Goal: Find specific page/section: Find specific page/section

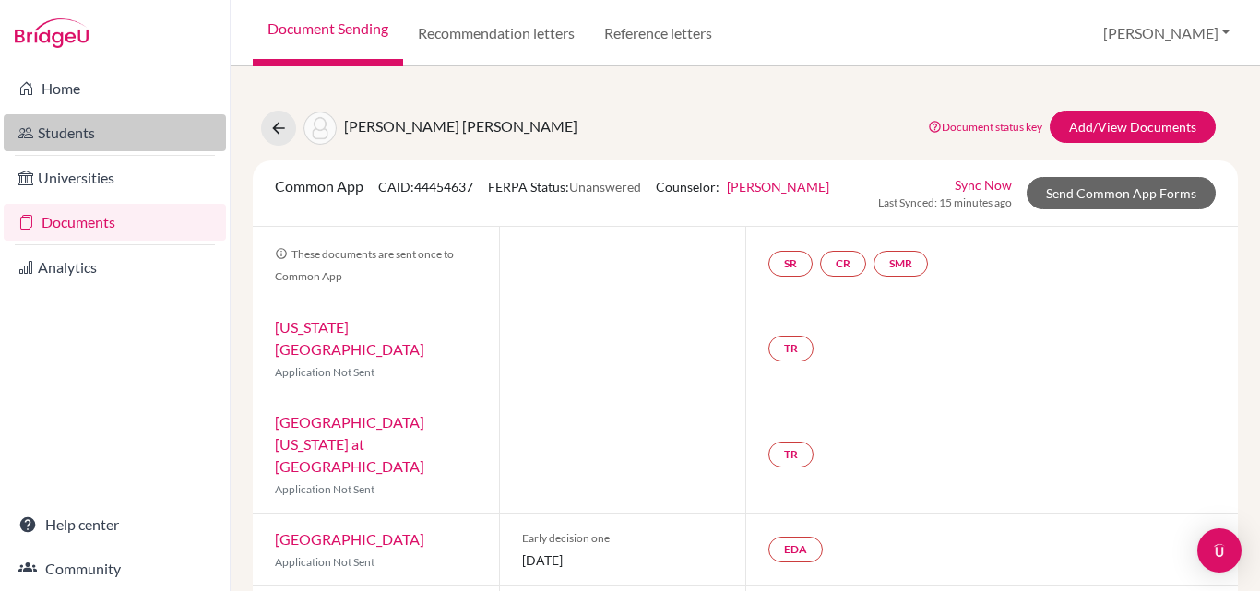
click at [76, 131] on link "Students" at bounding box center [115, 132] width 222 height 37
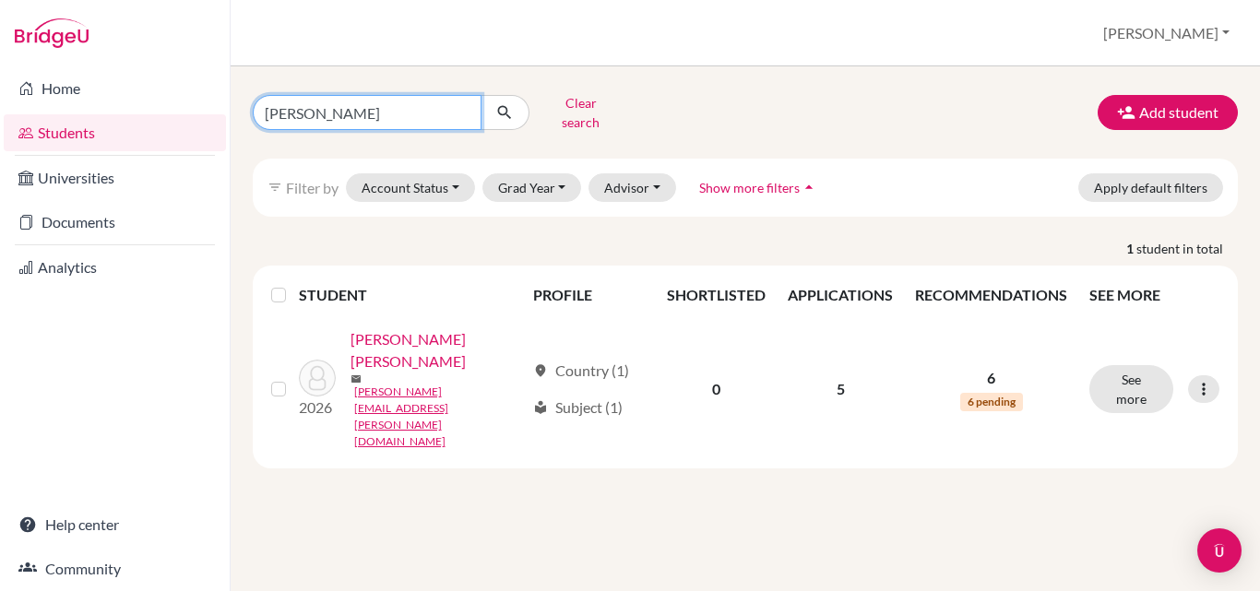
drag, startPoint x: 364, startPoint y: 109, endPoint x: 228, endPoint y: 99, distance: 136.9
click at [228, 99] on div "Home Students Universities Documents Analytics Help center Community Students o…" at bounding box center [630, 295] width 1260 height 591
type input "[PERSON_NAME]"
click at [512, 105] on icon "submit" at bounding box center [504, 112] width 18 height 18
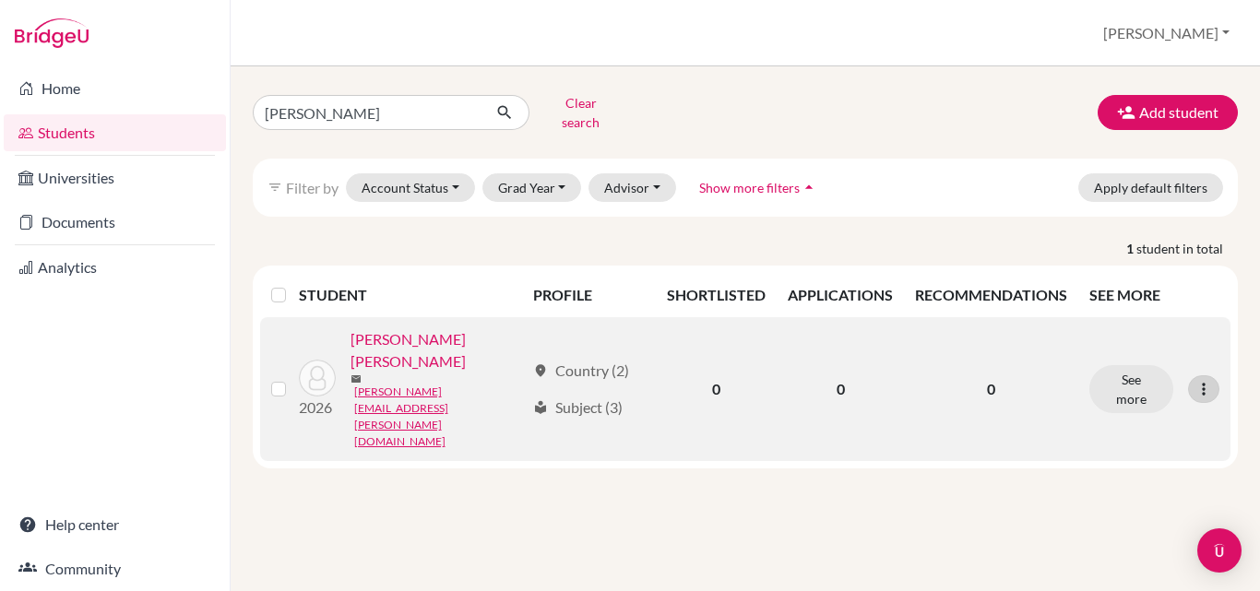
click at [1206, 380] on icon at bounding box center [1203, 389] width 18 height 18
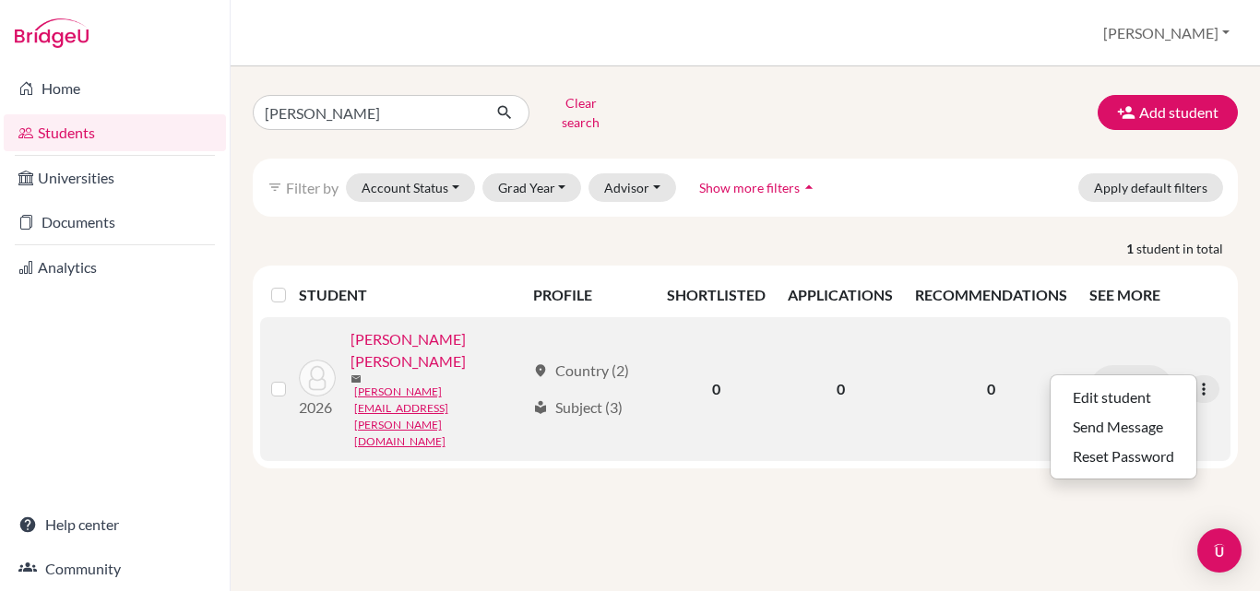
click at [397, 329] on link "[PERSON_NAME] [PERSON_NAME]" at bounding box center [437, 350] width 174 height 44
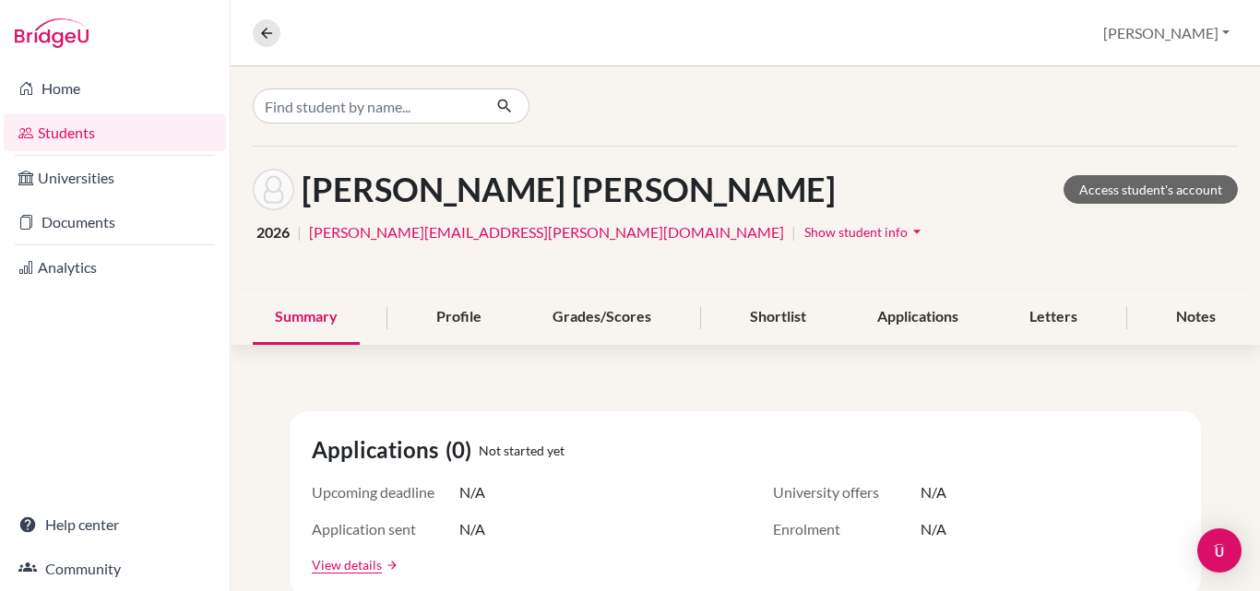
click at [804, 233] on span "Show student info" at bounding box center [855, 232] width 103 height 16
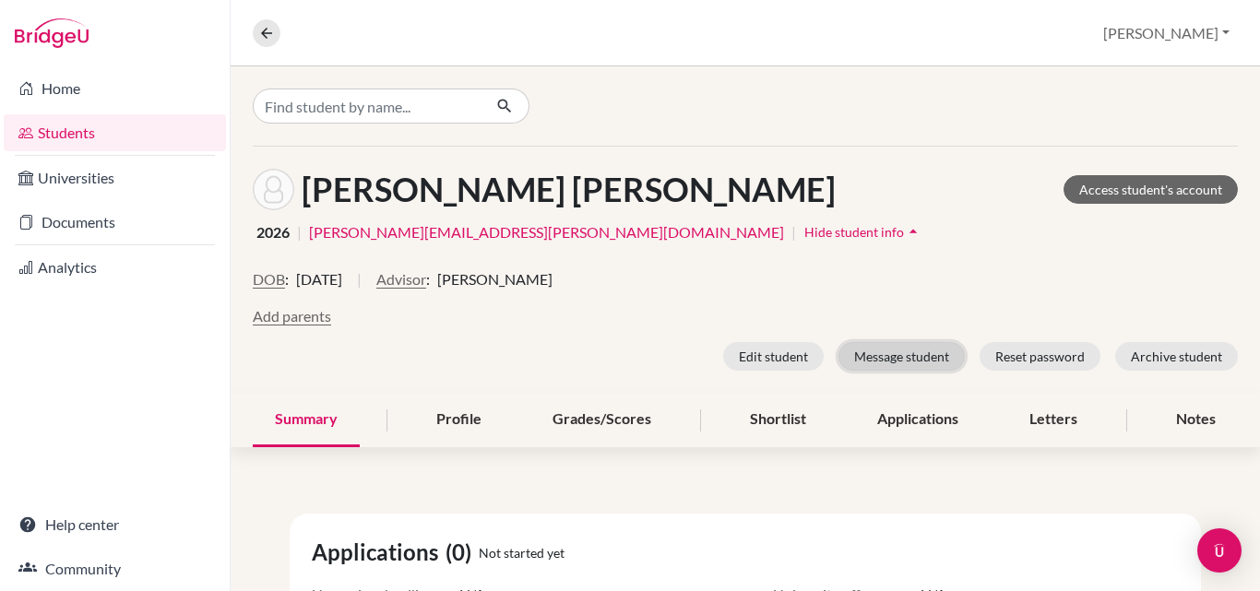
click at [890, 358] on button "Message student" at bounding box center [901, 356] width 126 height 29
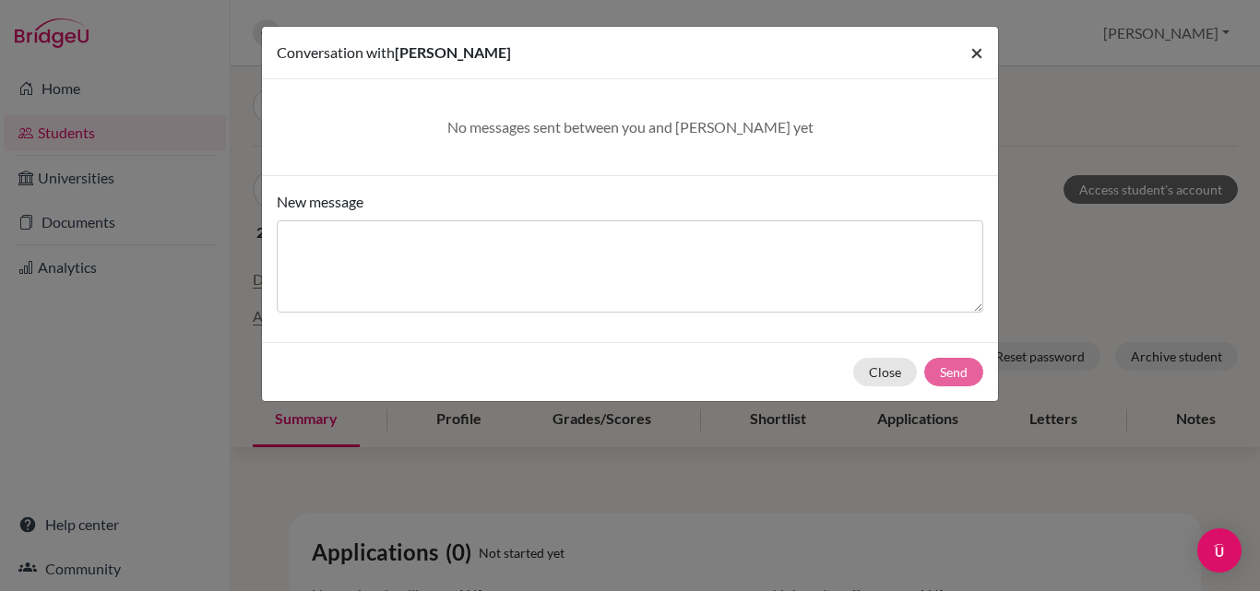
click at [974, 52] on span "×" at bounding box center [976, 52] width 13 height 27
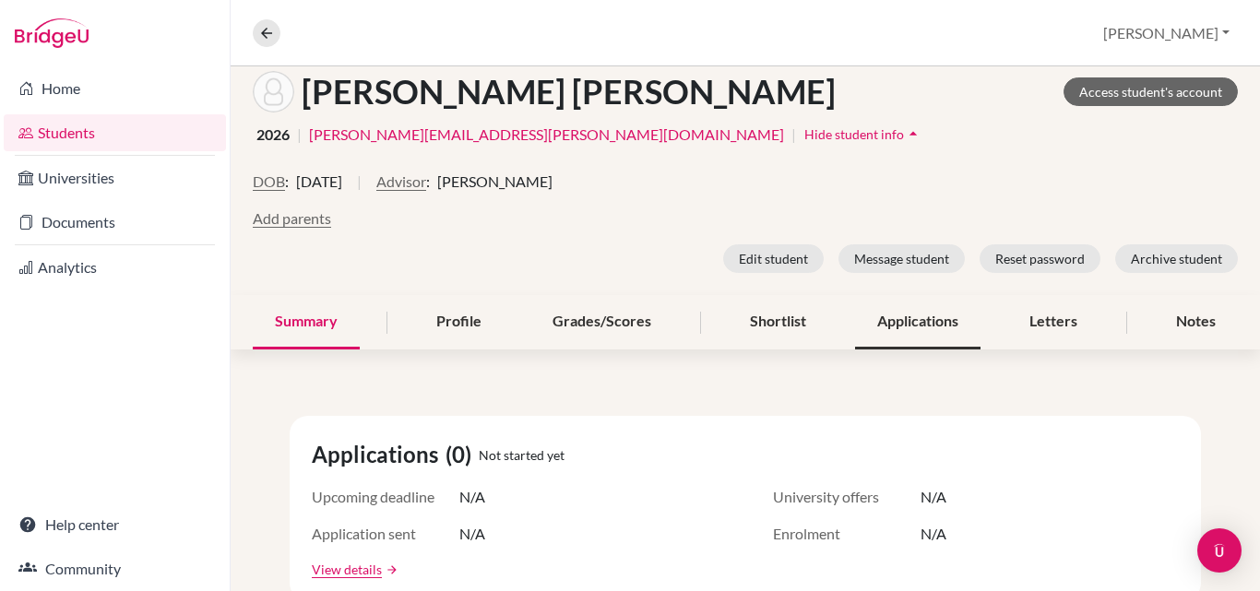
scroll to position [99, 0]
click at [804, 131] on span "Hide student info" at bounding box center [854, 133] width 100 height 16
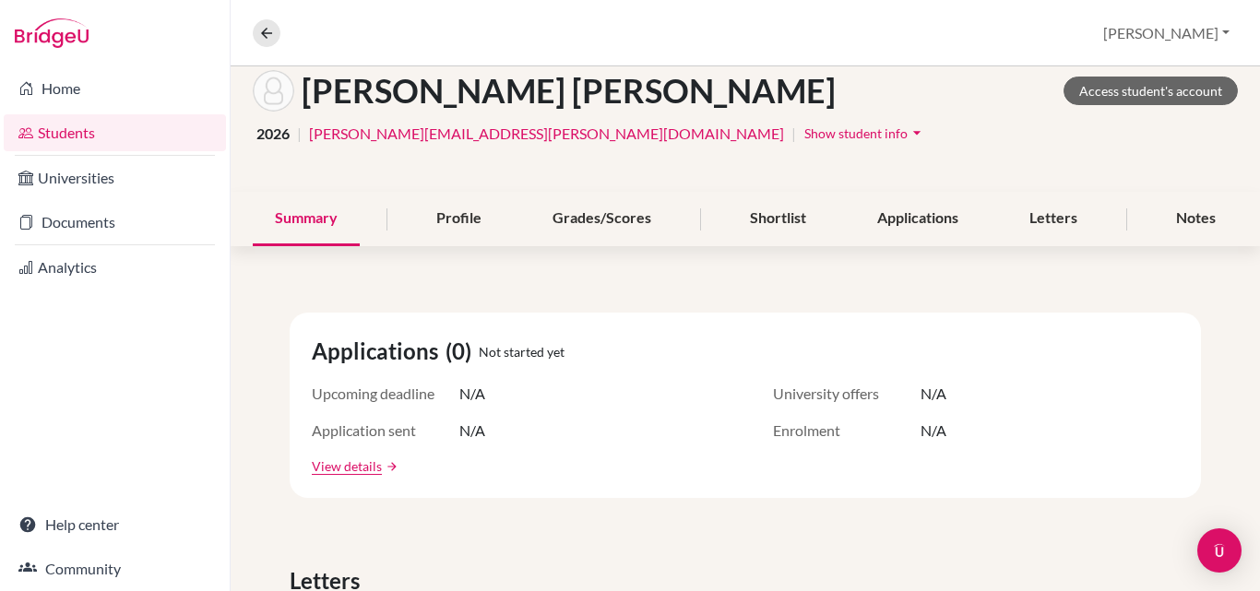
click at [474, 136] on link "[PERSON_NAME][EMAIL_ADDRESS][PERSON_NAME][DOMAIN_NAME]" at bounding box center [546, 134] width 475 height 22
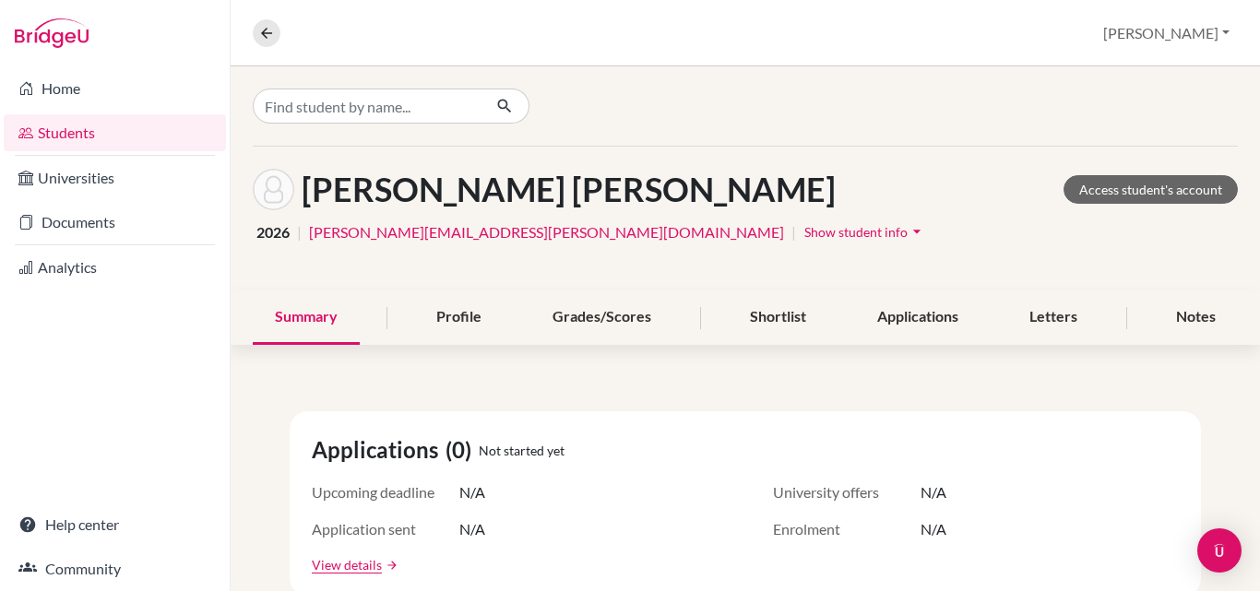
scroll to position [0, 0]
click at [264, 35] on icon at bounding box center [266, 33] width 17 height 17
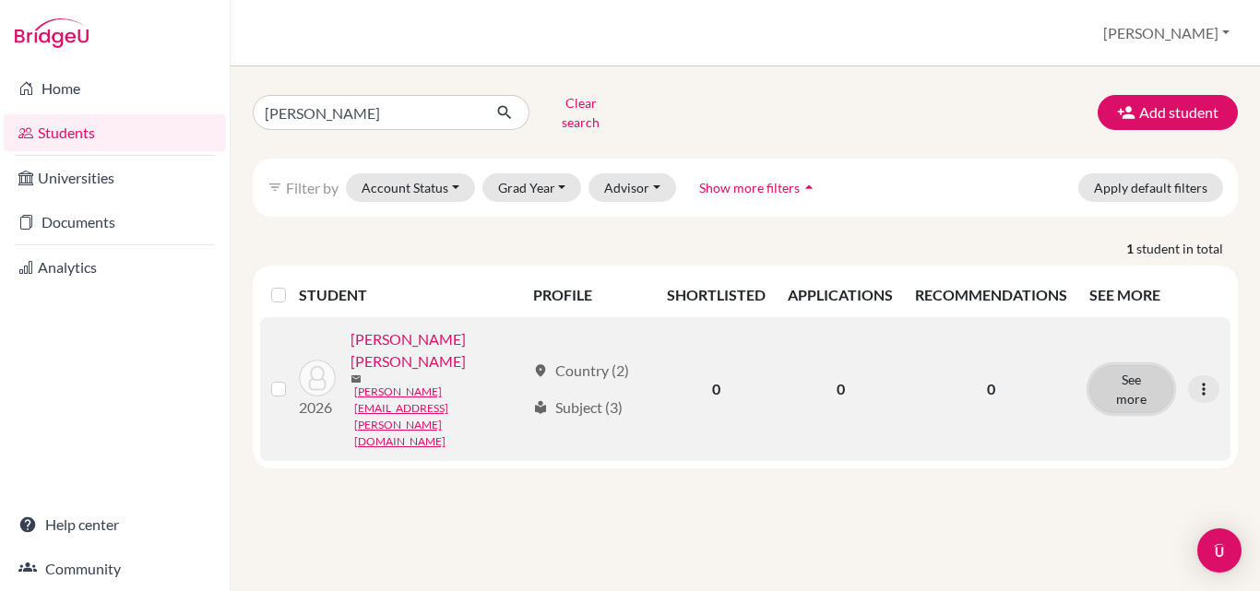
click at [1128, 365] on button "See more" at bounding box center [1131, 389] width 84 height 48
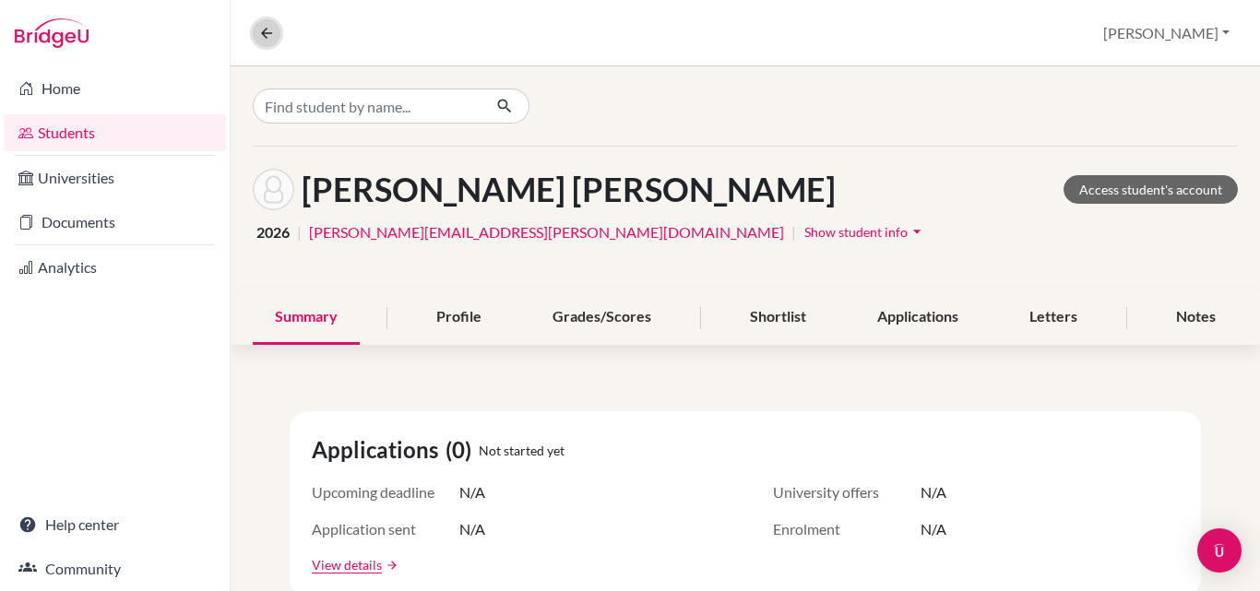
click at [264, 36] on icon at bounding box center [266, 33] width 17 height 17
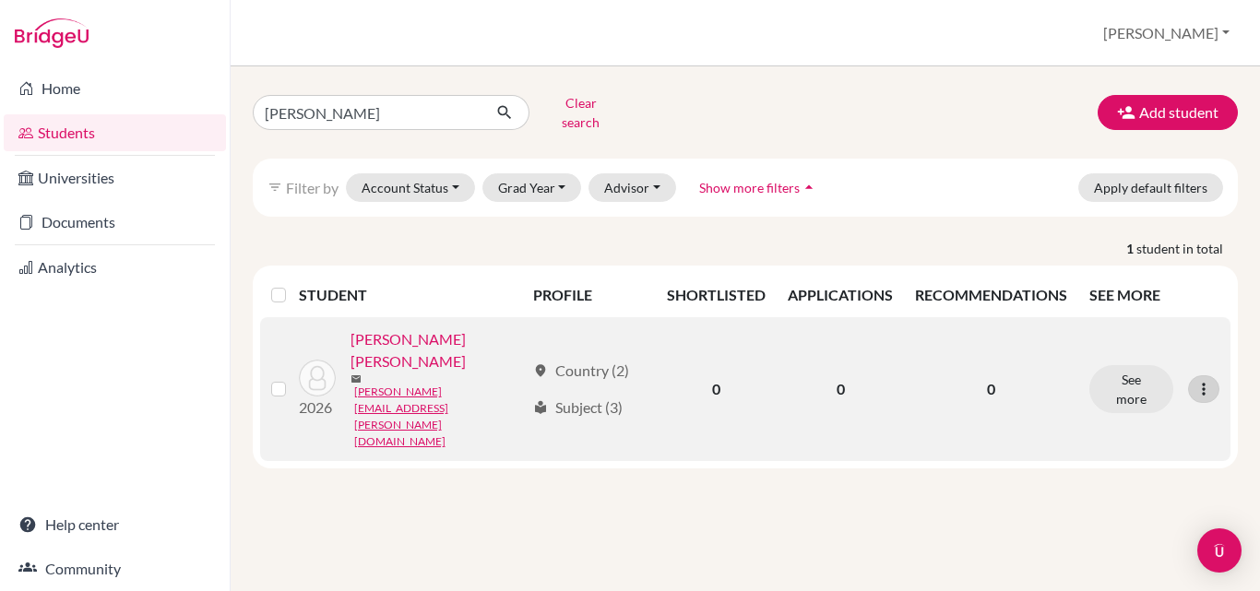
click at [1203, 380] on icon at bounding box center [1203, 389] width 18 height 18
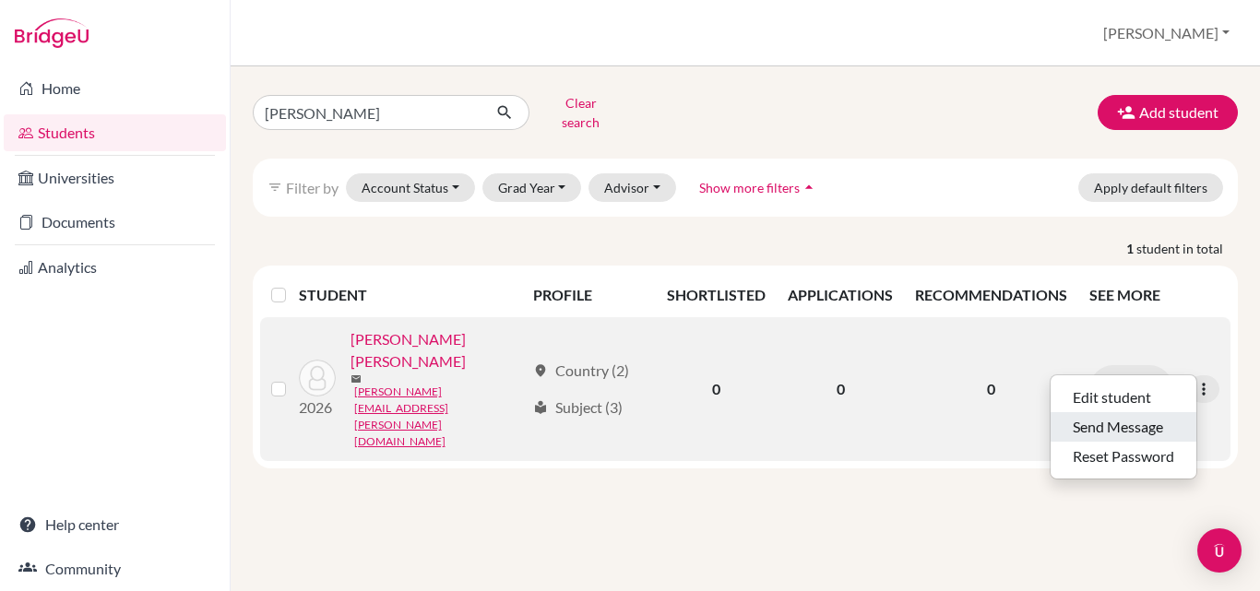
click at [1104, 412] on button "Send Message" at bounding box center [1123, 427] width 146 height 30
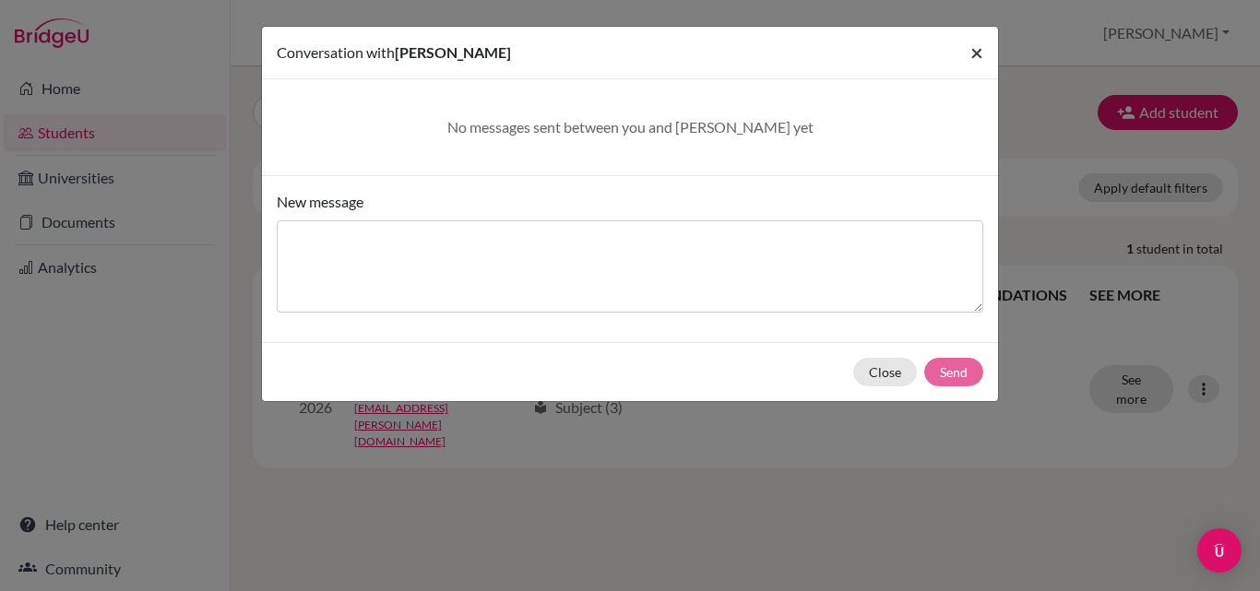
click at [973, 57] on span "×" at bounding box center [976, 52] width 13 height 27
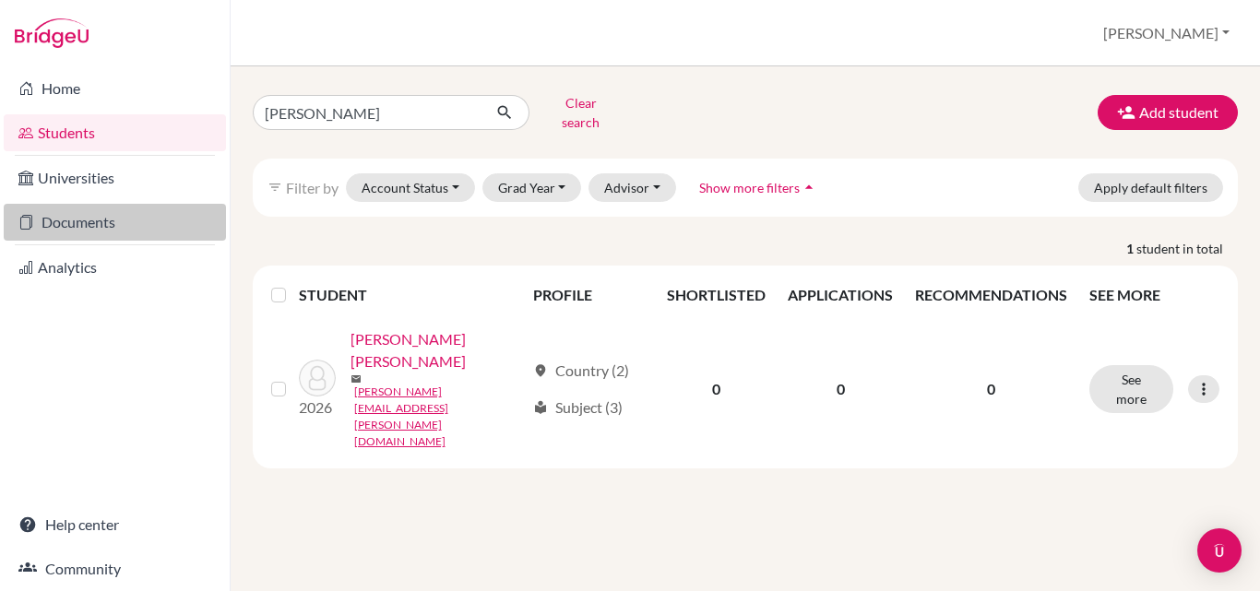
click at [83, 230] on link "Documents" at bounding box center [115, 222] width 222 height 37
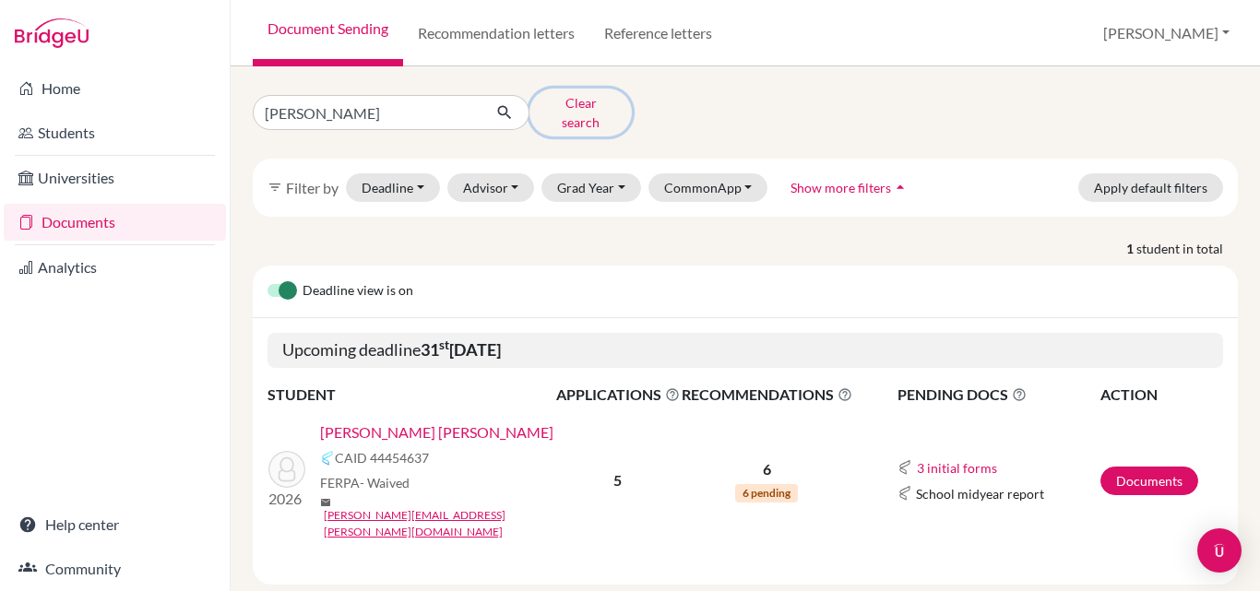
click at [573, 105] on button "Clear search" at bounding box center [580, 113] width 102 height 48
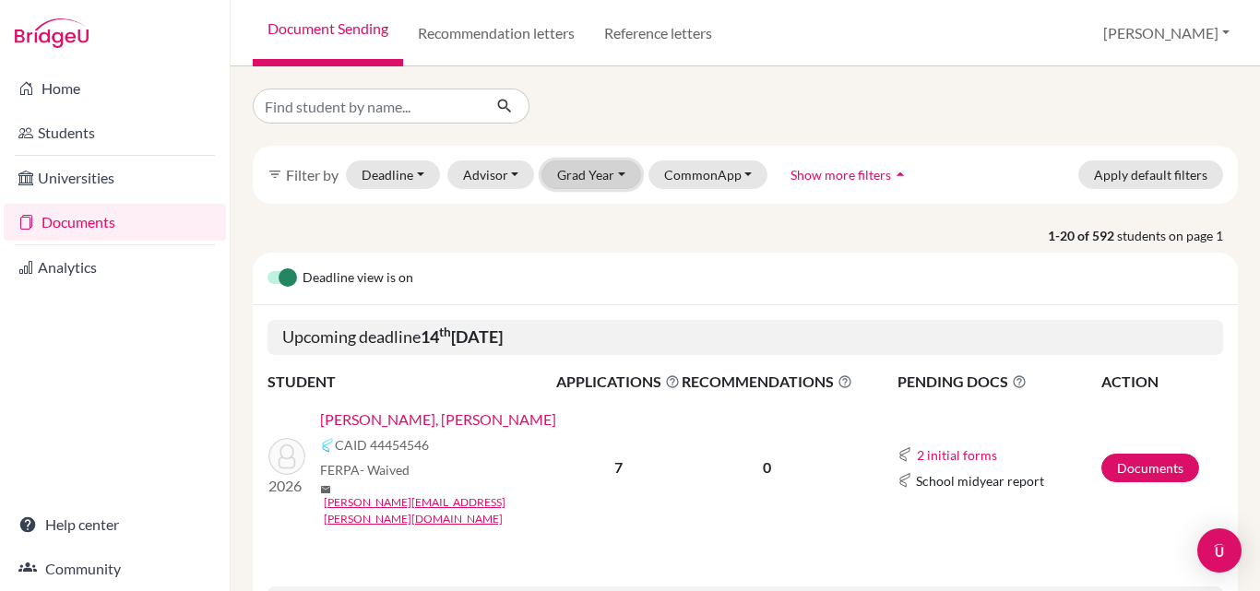
click at [623, 174] on button "Grad Year" at bounding box center [591, 174] width 100 height 29
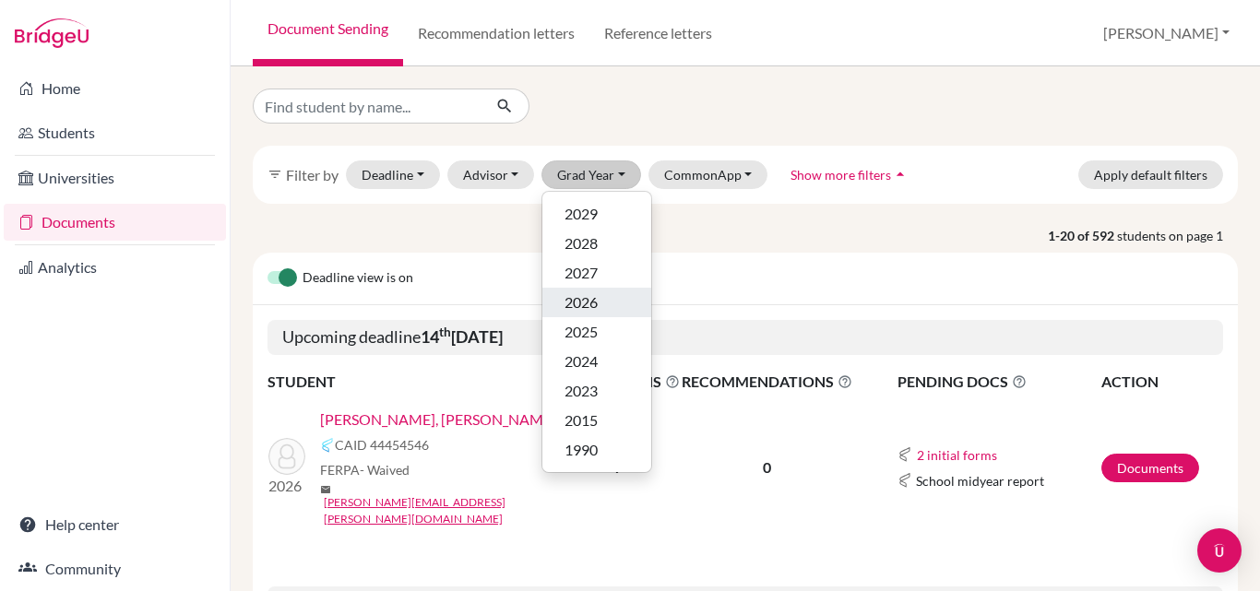
click at [597, 301] on span "2026" at bounding box center [580, 302] width 33 height 22
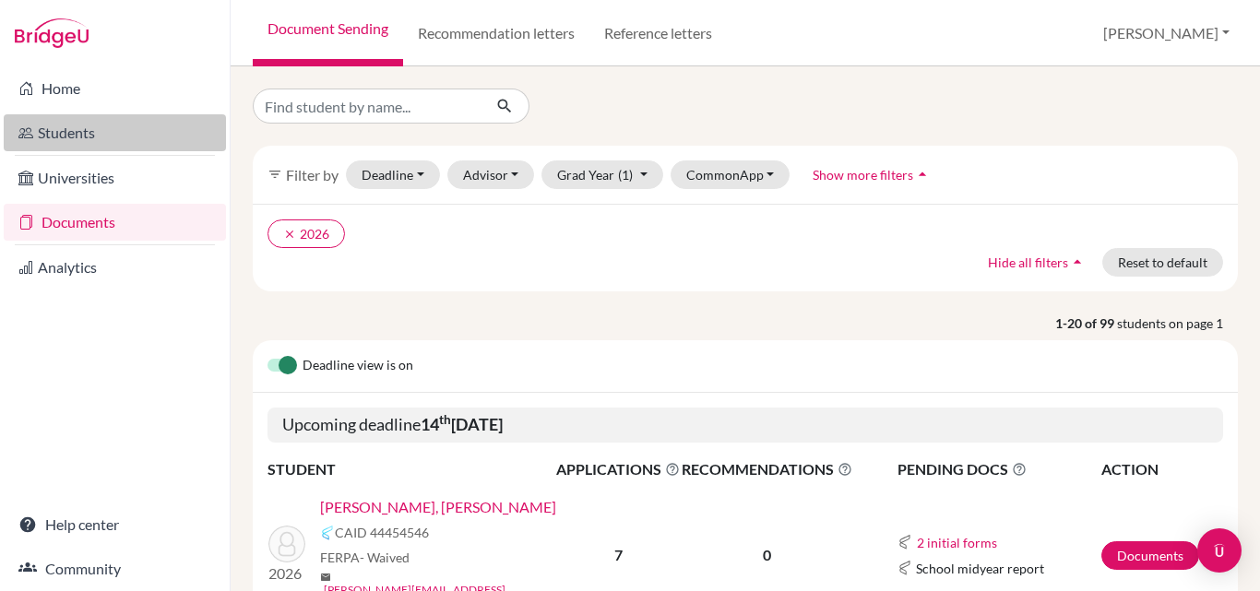
click at [67, 124] on link "Students" at bounding box center [115, 132] width 222 height 37
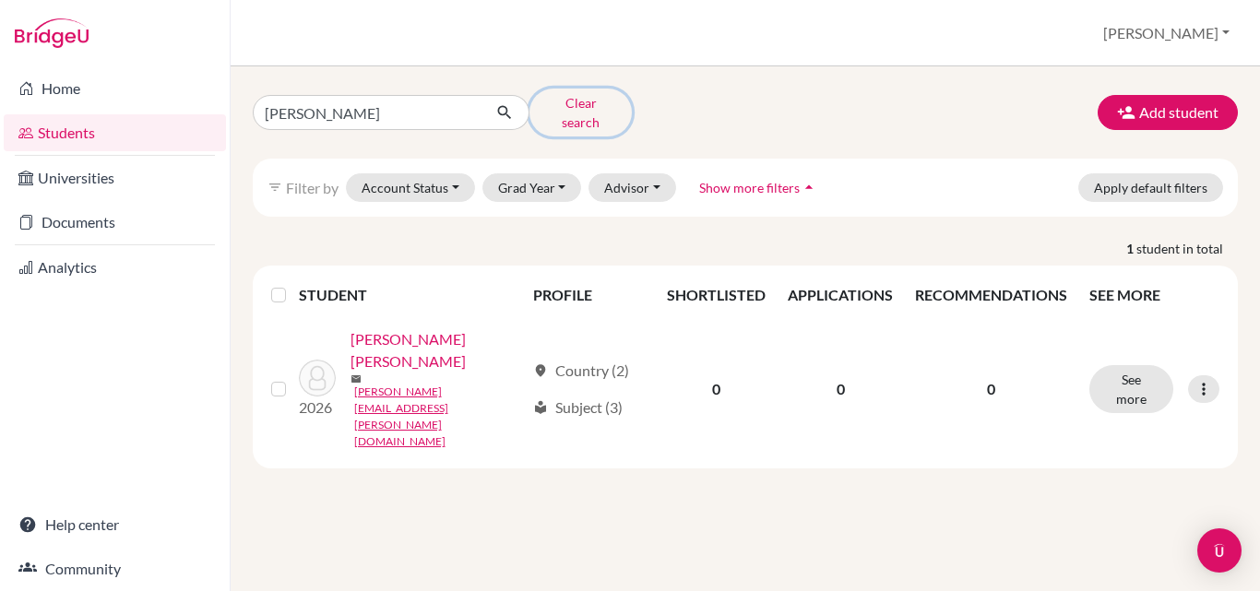
click at [573, 107] on button "Clear search" at bounding box center [580, 113] width 102 height 48
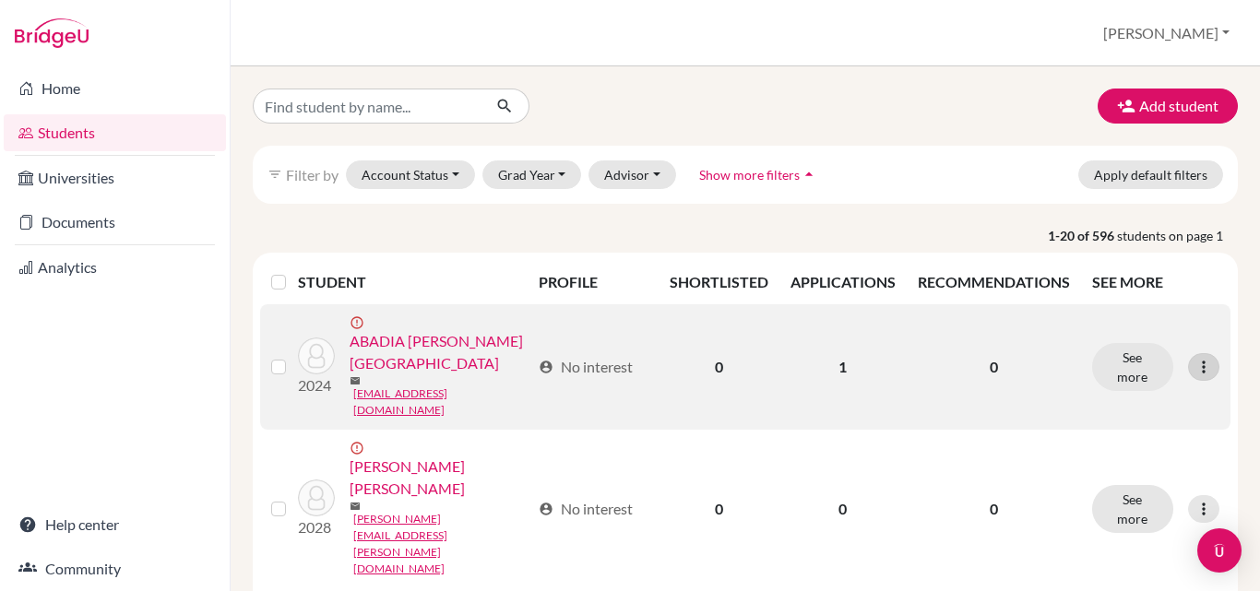
click at [1194, 358] on icon at bounding box center [1203, 367] width 18 height 18
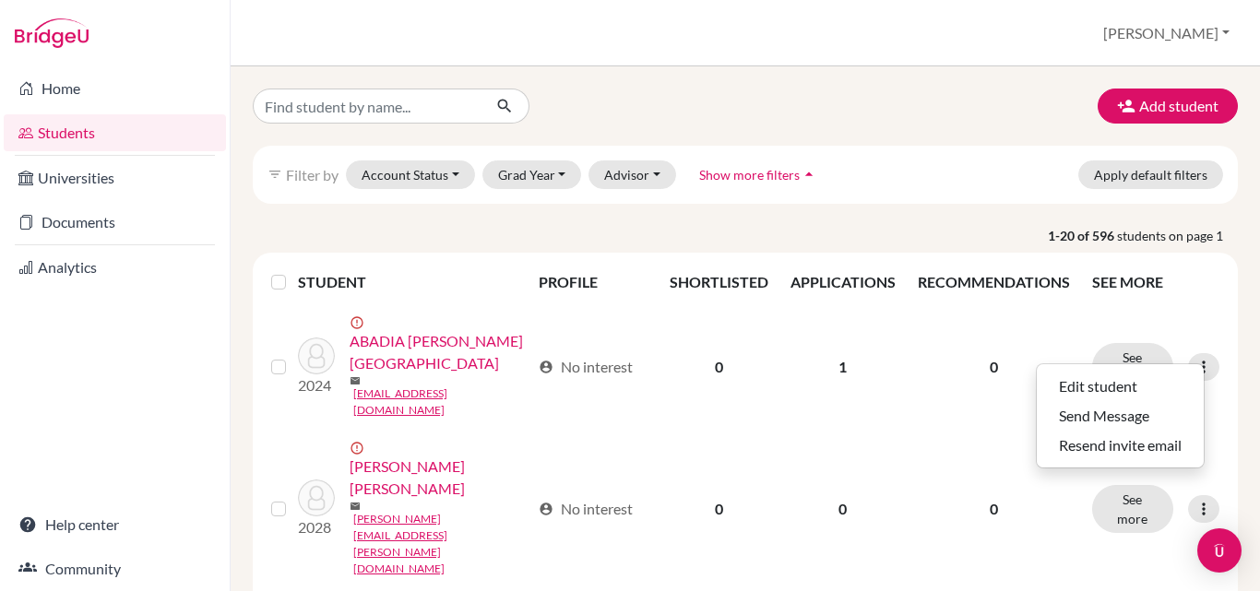
click at [957, 231] on p "1-20 of 596 students on page 1" at bounding box center [745, 235] width 1013 height 19
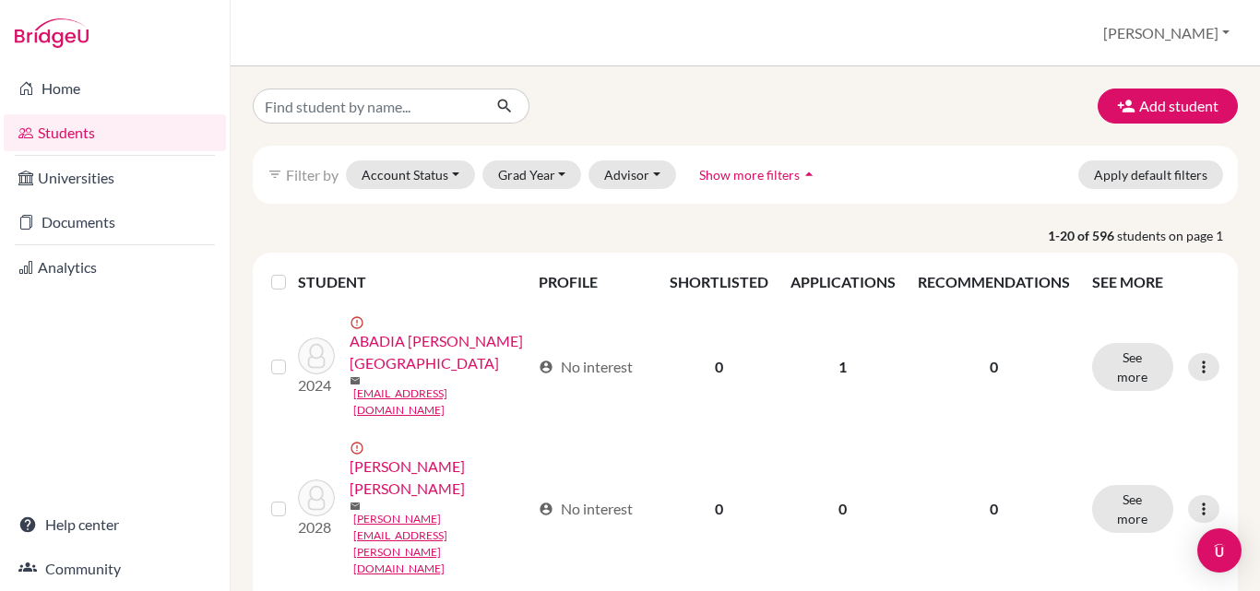
click at [957, 231] on p "1-20 of 596 students on page 1" at bounding box center [745, 235] width 1013 height 19
click at [540, 173] on button "Grad Year" at bounding box center [532, 174] width 100 height 29
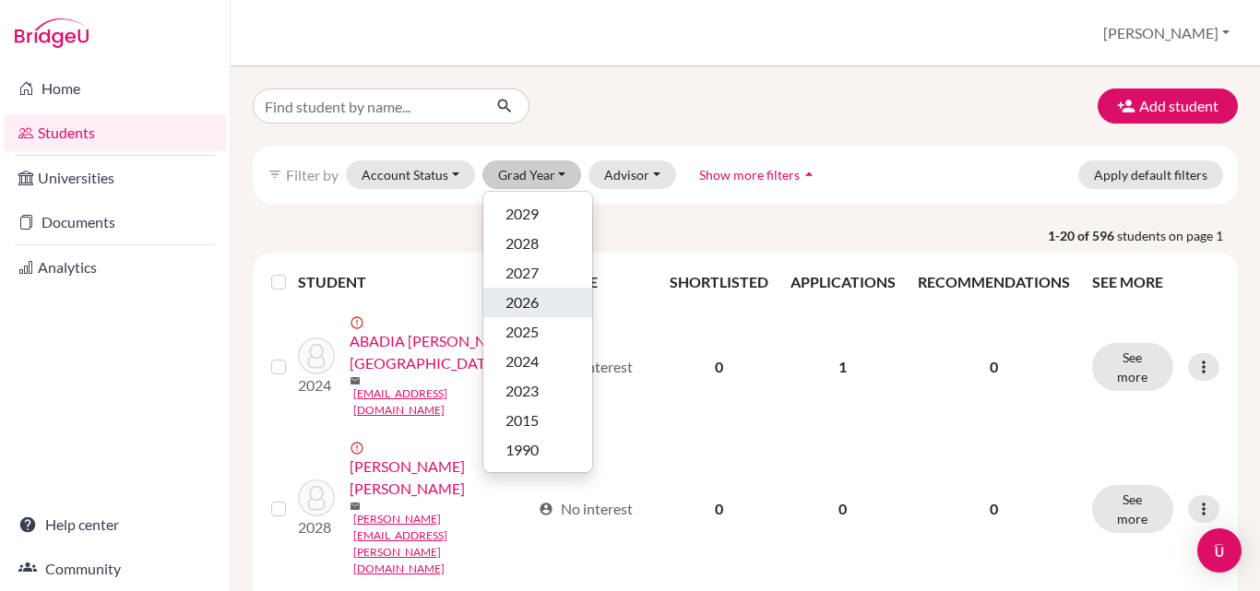
click at [531, 302] on span "2026" at bounding box center [521, 302] width 33 height 22
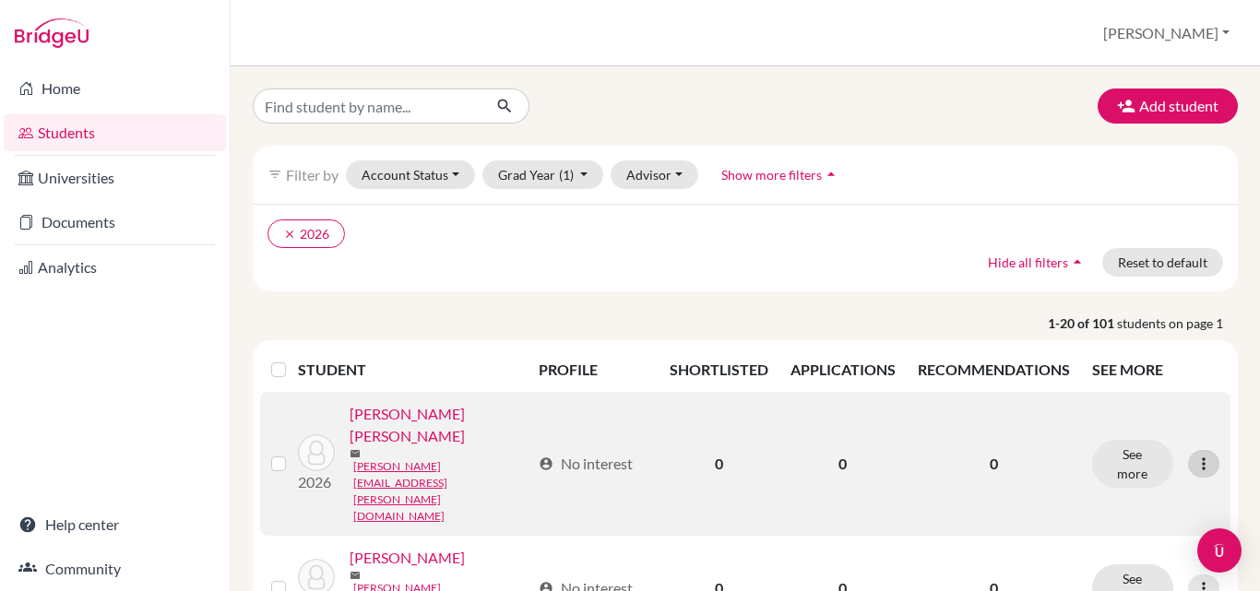
click at [1194, 455] on icon at bounding box center [1203, 464] width 18 height 18
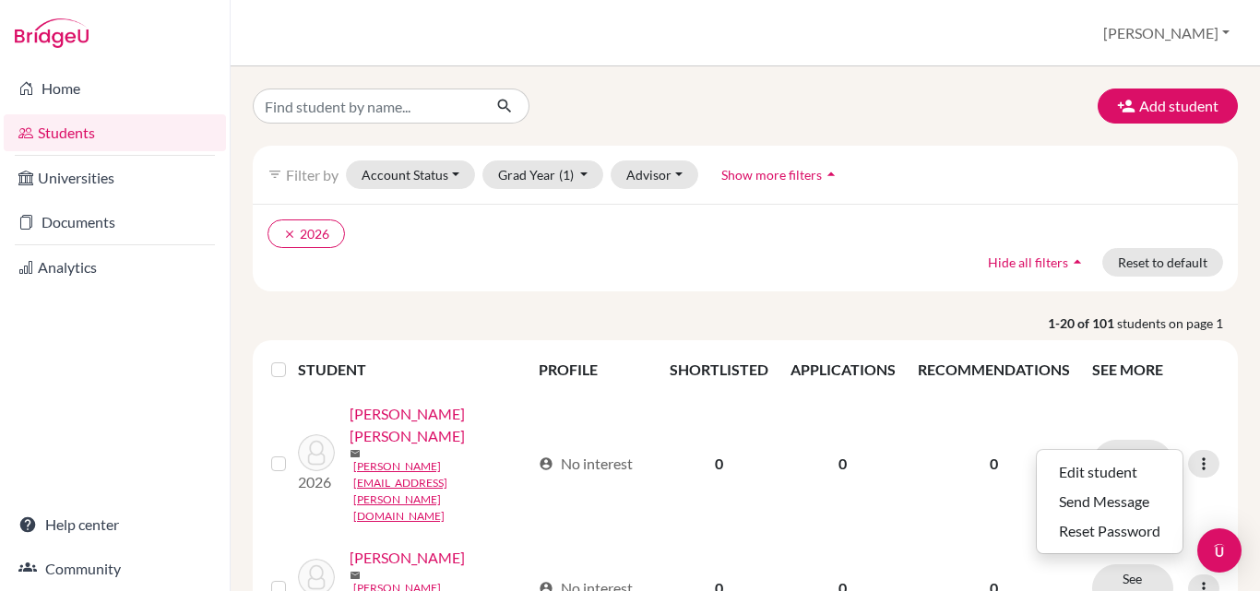
click at [1181, 362] on th "SEE MORE" at bounding box center [1155, 370] width 149 height 44
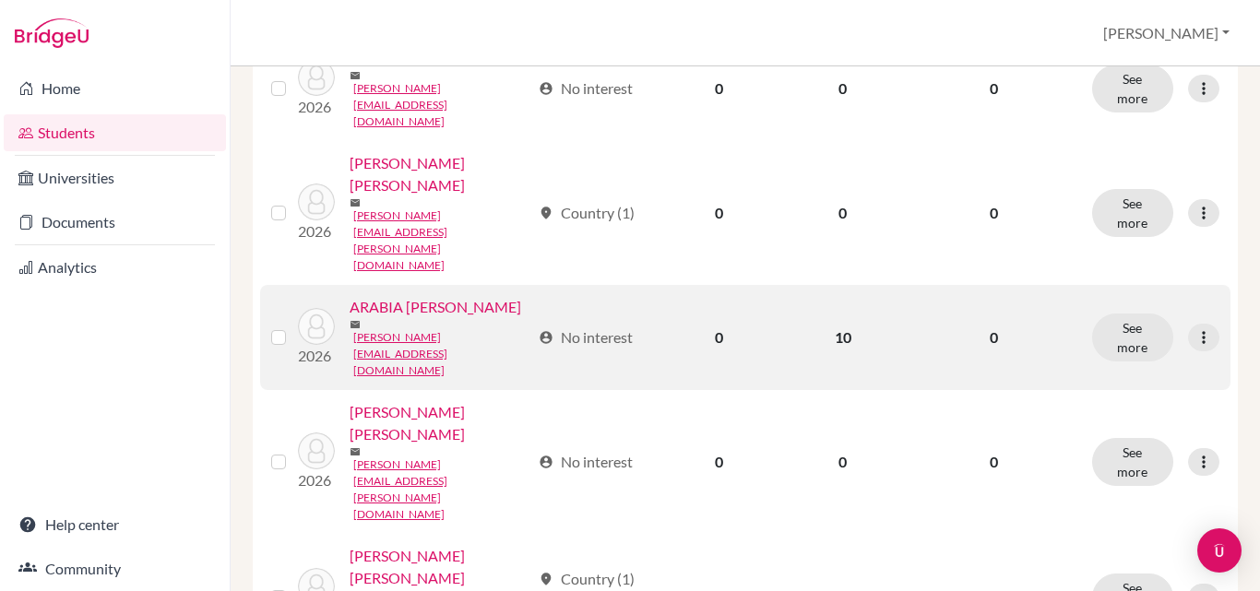
scroll to position [501, 0]
